Goal: Task Accomplishment & Management: Use online tool/utility

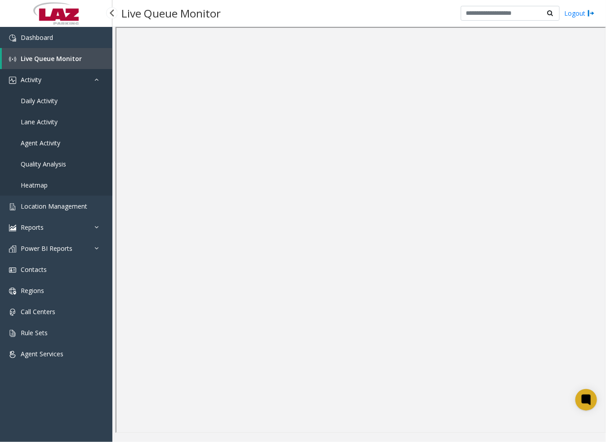
click at [61, 79] on link "Activity" at bounding box center [56, 79] width 112 height 21
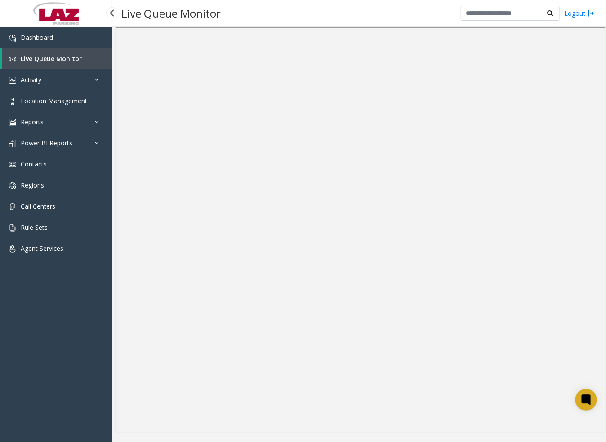
click at [57, 49] on link "Live Queue Monitor" at bounding box center [57, 58] width 111 height 21
click at [51, 243] on link "Agent Services" at bounding box center [56, 248] width 112 height 21
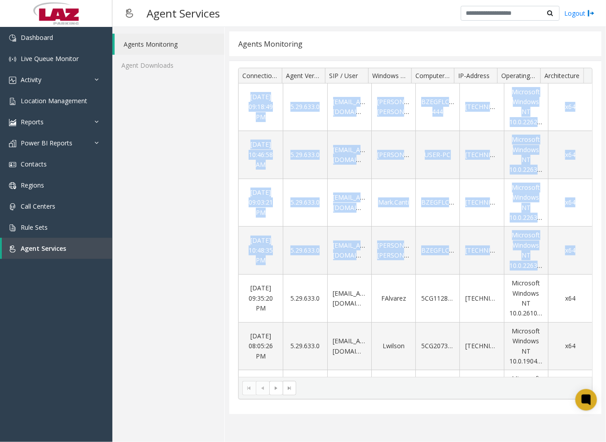
drag, startPoint x: 580, startPoint y: 232, endPoint x: 586, endPoint y: 246, distance: 15.5
click at [586, 246] on div "[DATE] 09:18:49 PM 5.29.633.0 [EMAIL_ADDRESS][DOMAIN_NAME] [PERSON_NAME].[PERSO…" at bounding box center [415, 231] width 353 height 294
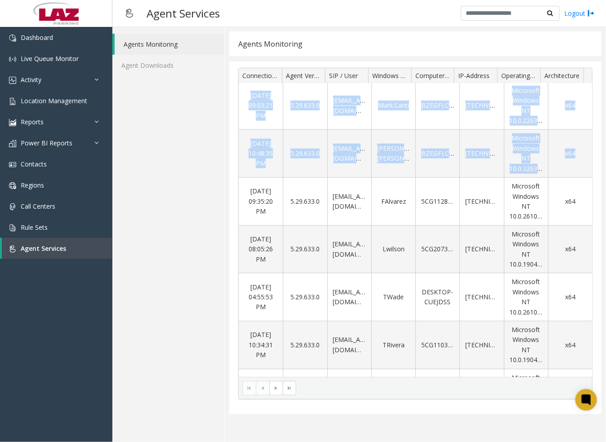
scroll to position [101, 0]
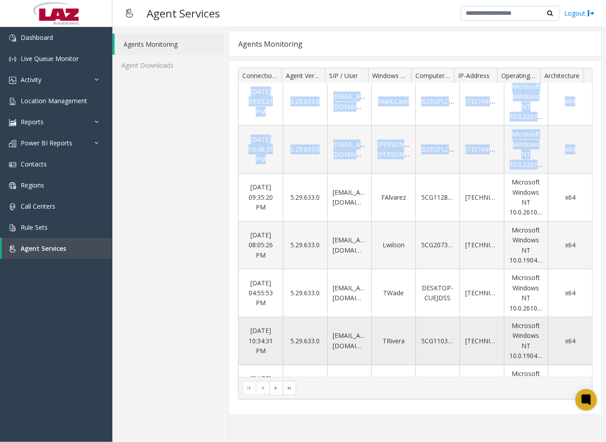
click at [293, 360] on td "5.29.633.0" at bounding box center [305, 342] width 44 height 48
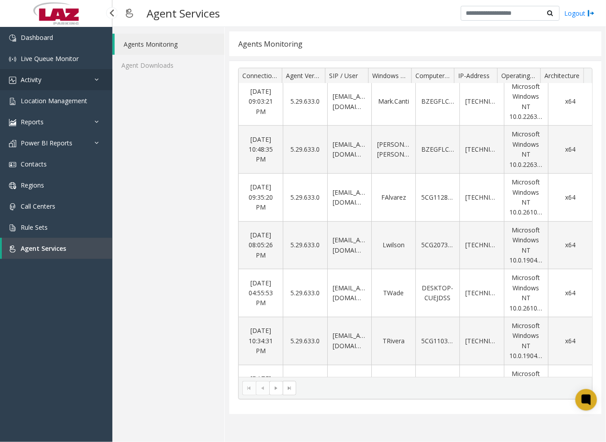
click at [43, 82] on link "Activity" at bounding box center [56, 79] width 112 height 21
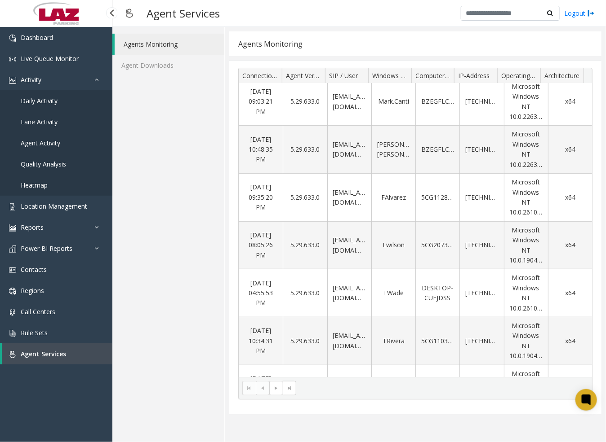
click at [47, 142] on span "Agent Activity" at bounding box center [41, 143] width 40 height 9
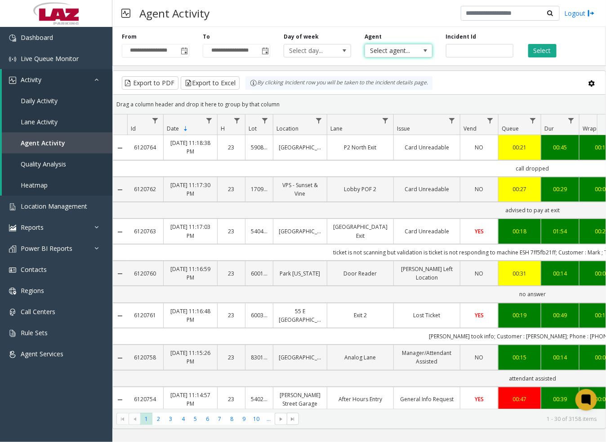
click at [412, 49] on span "Select agent..." at bounding box center [391, 50] width 53 height 13
type input "****"
click at [402, 111] on li "[PERSON_NAME]" at bounding box center [398, 110] width 65 height 12
click at [537, 52] on button "Select" at bounding box center [542, 50] width 28 height 13
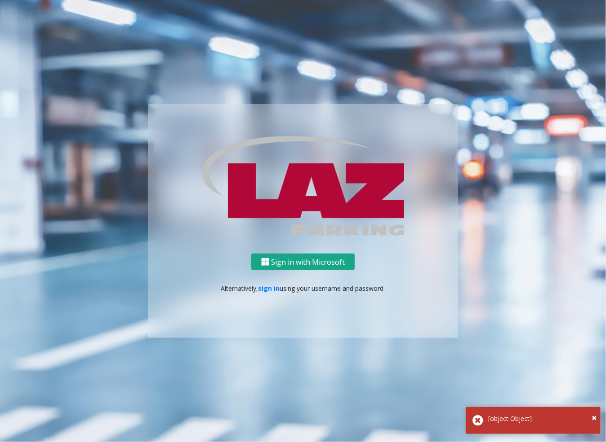
click at [335, 264] on button "Sign in with Microsoft" at bounding box center [302, 262] width 103 height 17
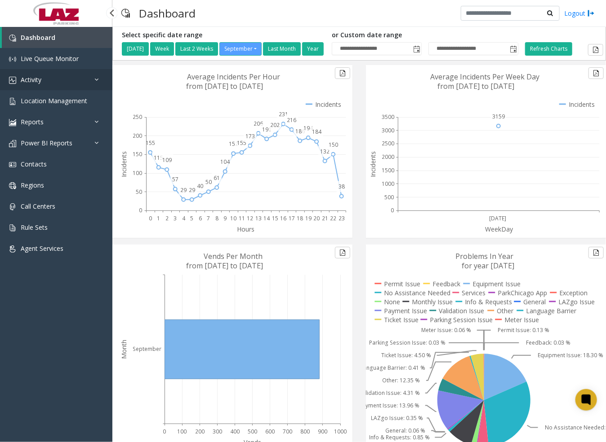
click at [44, 79] on link "Activity" at bounding box center [56, 79] width 112 height 21
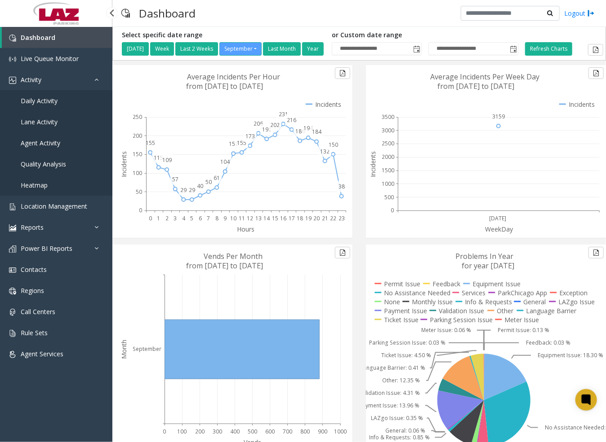
click at [50, 141] on span "Agent Activity" at bounding box center [41, 143] width 40 height 9
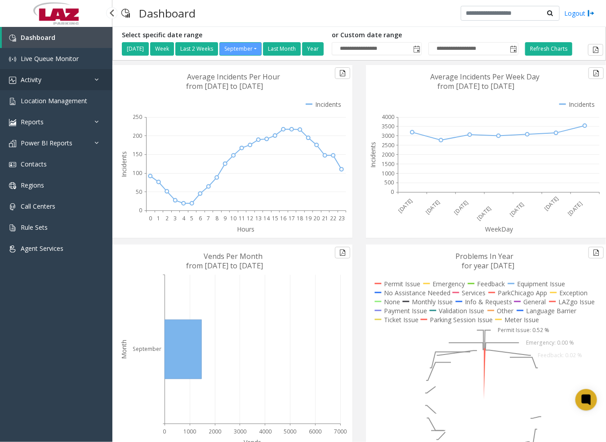
click at [57, 75] on link "Activity" at bounding box center [56, 79] width 112 height 21
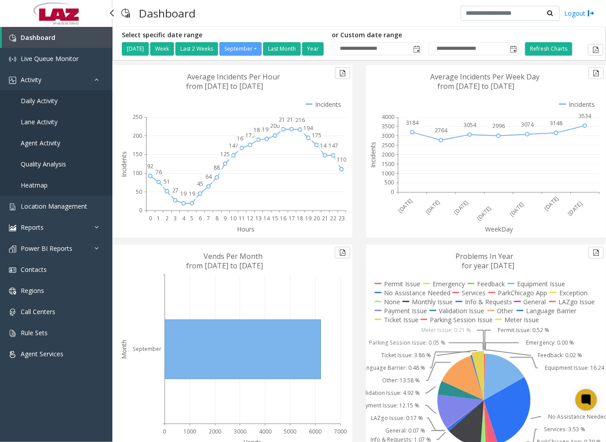
click at [65, 97] on link "Daily Activity" at bounding box center [56, 100] width 112 height 21
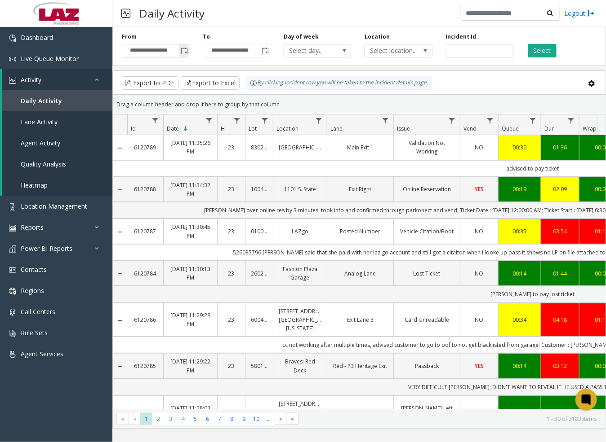
click at [184, 51] on span "Toggle popup" at bounding box center [184, 51] width 7 height 7
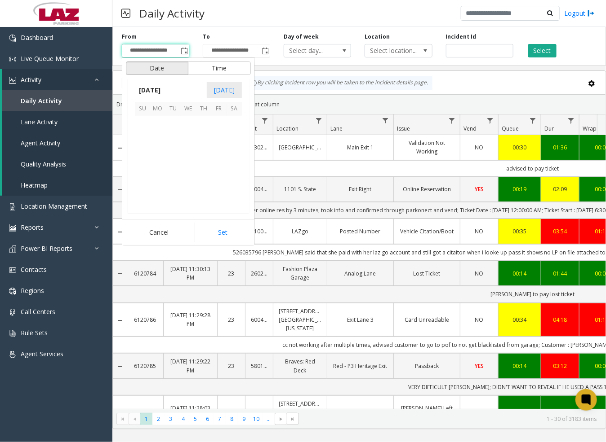
scroll to position [161214, 0]
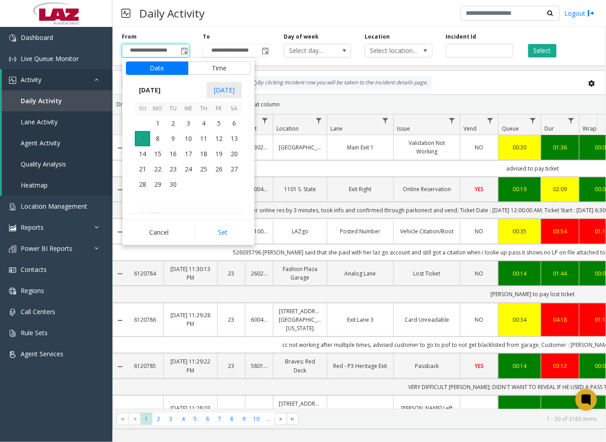
click at [140, 138] on span "7" at bounding box center [142, 138] width 15 height 15
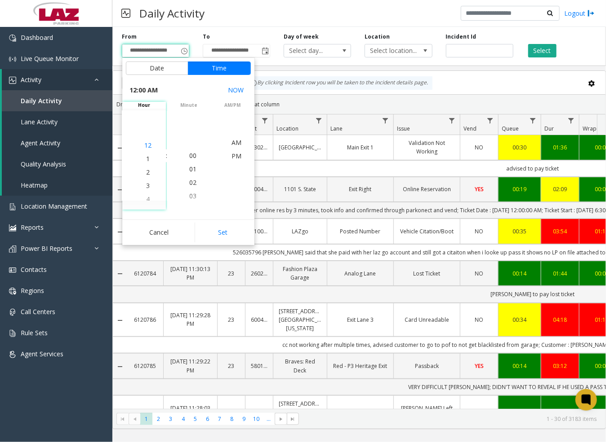
scroll to position [0, 0]
click at [146, 195] on span "5" at bounding box center [148, 196] width 4 height 9
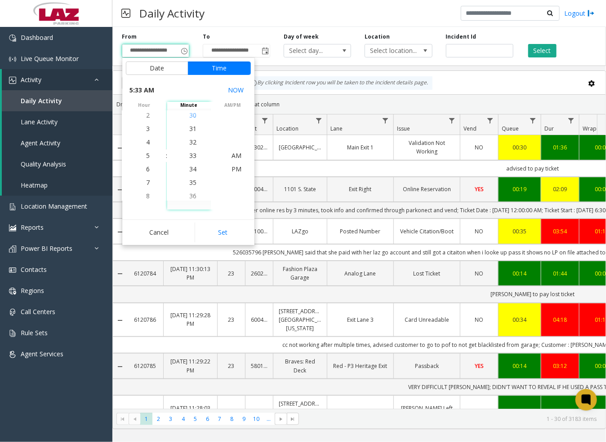
click at [189, 118] on span "30" at bounding box center [192, 115] width 7 height 9
click at [236, 168] on span "PM" at bounding box center [236, 169] width 10 height 9
click at [235, 232] on button "Set" at bounding box center [223, 233] width 57 height 20
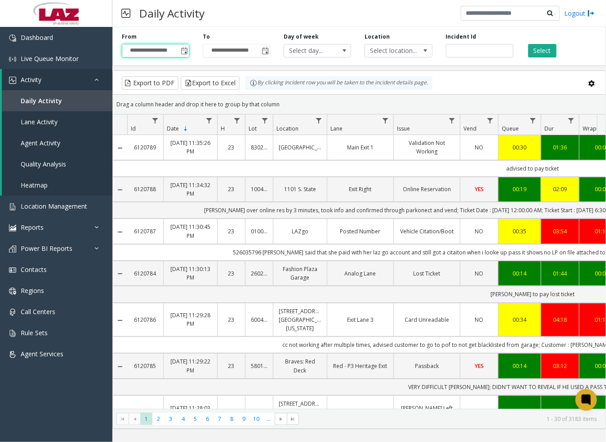
type input "**********"
click at [253, 50] on input "**********" at bounding box center [236, 50] width 66 height 13
click at [267, 48] on span "Toggle popup" at bounding box center [264, 51] width 7 height 7
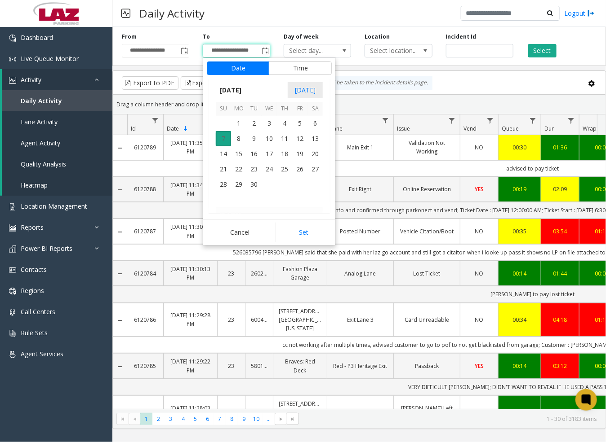
click at [221, 138] on span "7" at bounding box center [223, 138] width 15 height 15
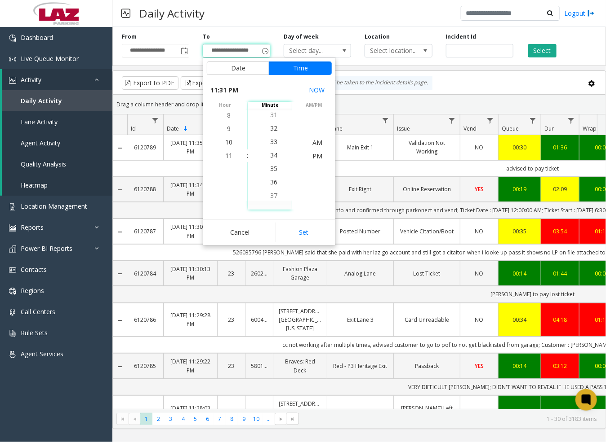
scroll to position [418, 0]
click at [271, 141] on span "30" at bounding box center [273, 142] width 7 height 9
click at [314, 154] on span "PM" at bounding box center [317, 156] width 10 height 9
click at [311, 230] on button "Set" at bounding box center [303, 233] width 57 height 20
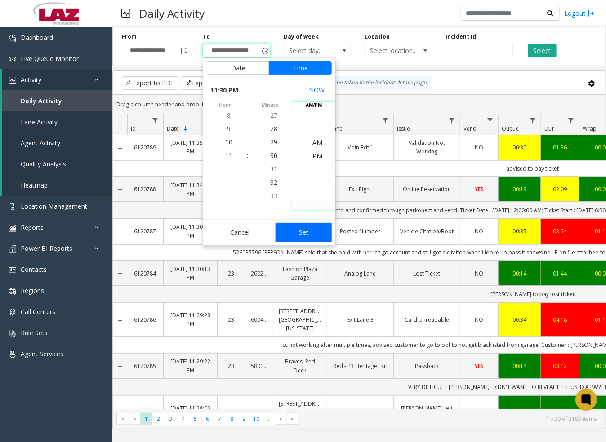
type input "**********"
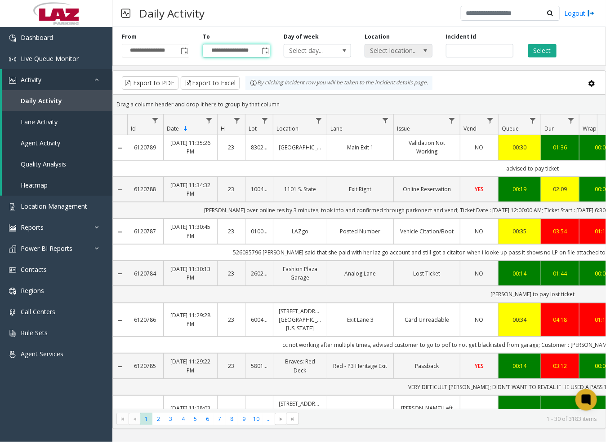
click at [426, 48] on span at bounding box center [425, 50] width 7 height 7
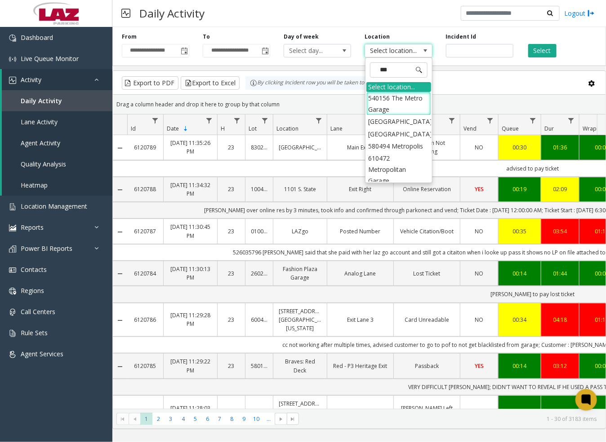
type input "****"
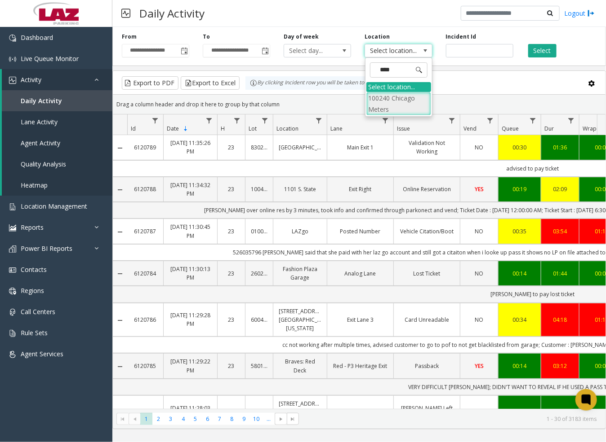
click at [376, 101] on li "100240 Chicago Meters" at bounding box center [398, 103] width 65 height 23
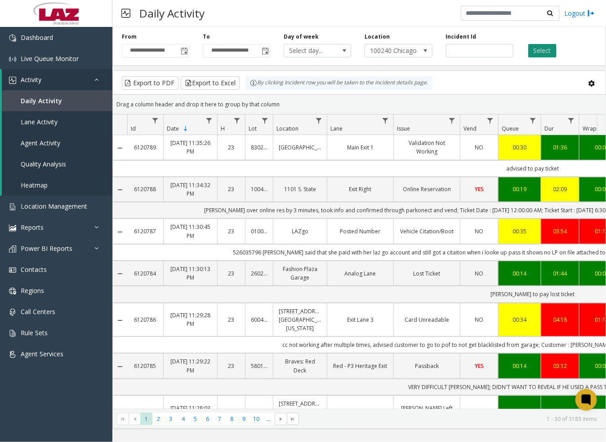
click at [543, 45] on button "Select" at bounding box center [542, 50] width 28 height 13
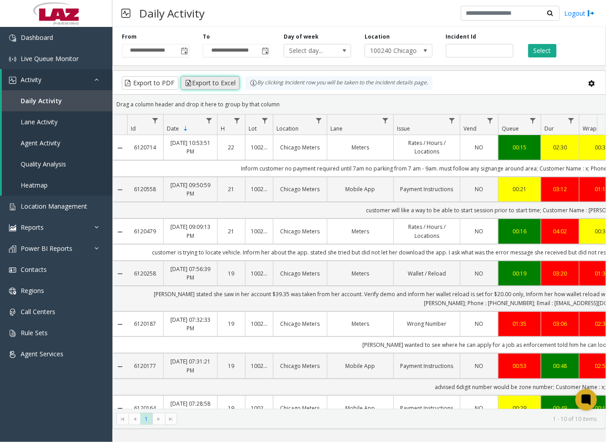
click at [206, 82] on button "Export to Excel" at bounding box center [210, 82] width 59 height 13
